Goal: Navigation & Orientation: Find specific page/section

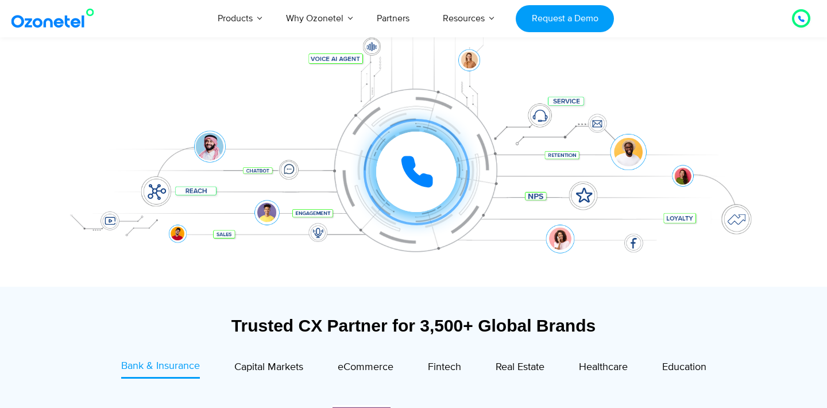
click at [415, 171] on icon at bounding box center [417, 172] width 34 height 34
click at [429, 159] on icon at bounding box center [417, 172] width 34 height 34
click at [418, 214] on div at bounding box center [416, 171] width 85 height 85
click at [418, 178] on icon at bounding box center [417, 171] width 29 height 29
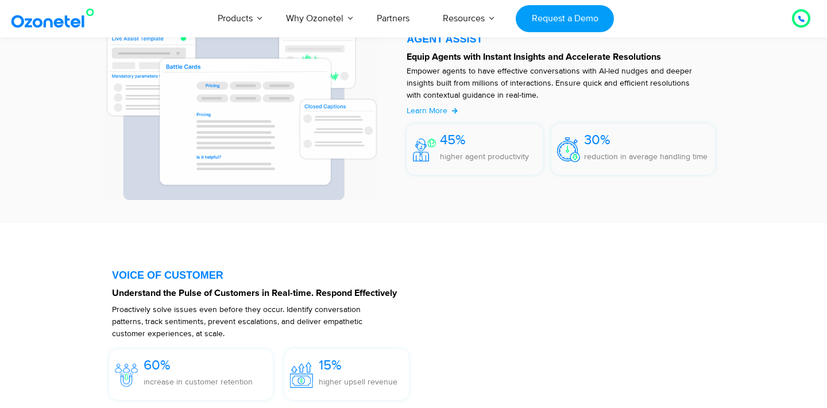
scroll to position [1602, 0]
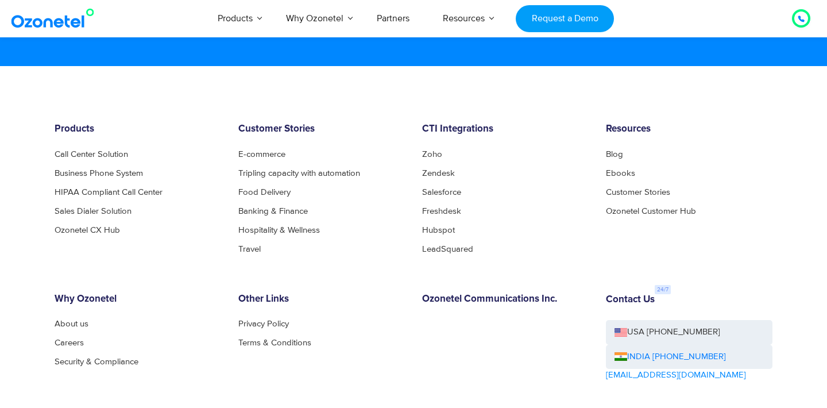
scroll to position [6209, 0]
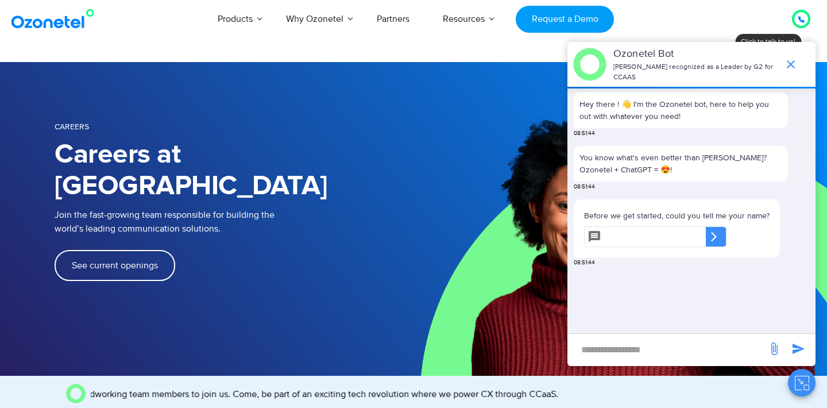
click at [119, 261] on span "See current openings" at bounding box center [115, 265] width 86 height 9
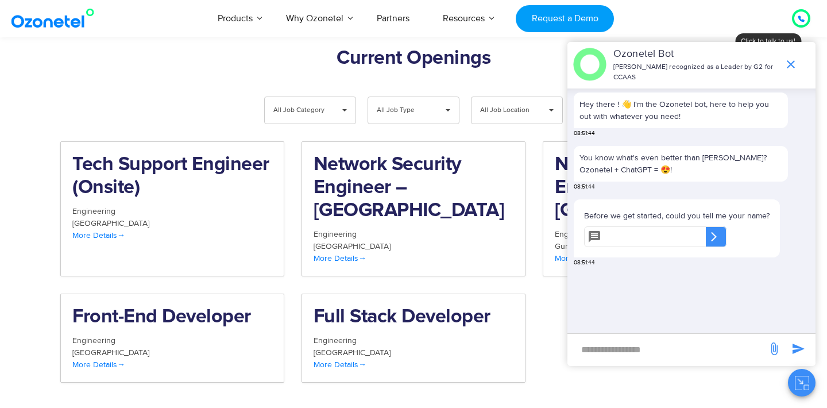
scroll to position [1188, 0]
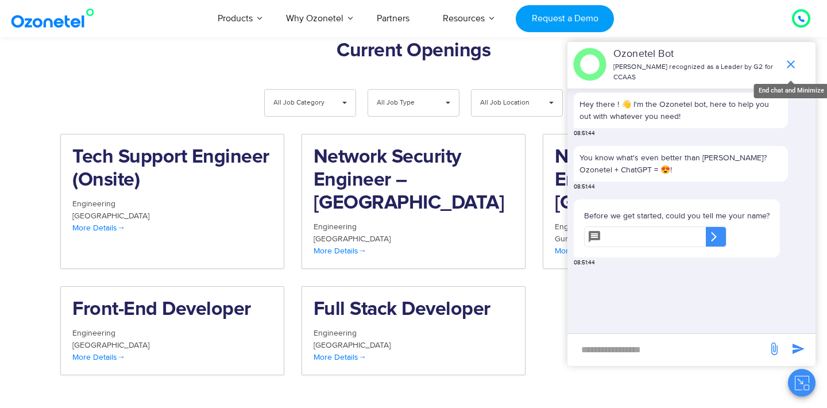
click at [790, 65] on icon "end chat or minimize" at bounding box center [791, 64] width 8 height 8
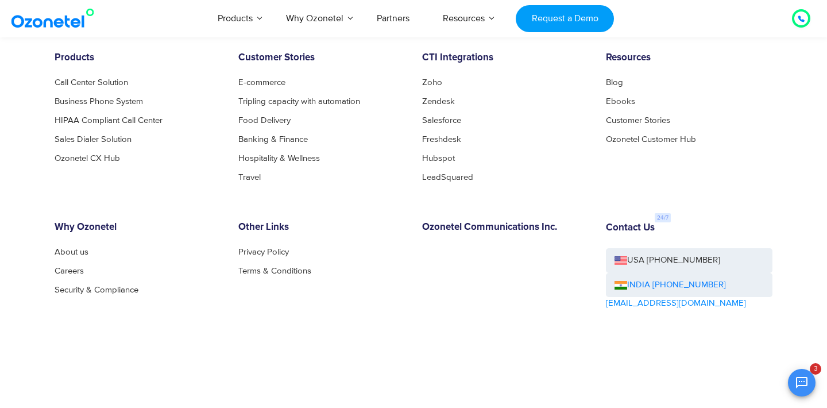
scroll to position [0, 557]
